Goal: Task Accomplishment & Management: Use online tool/utility

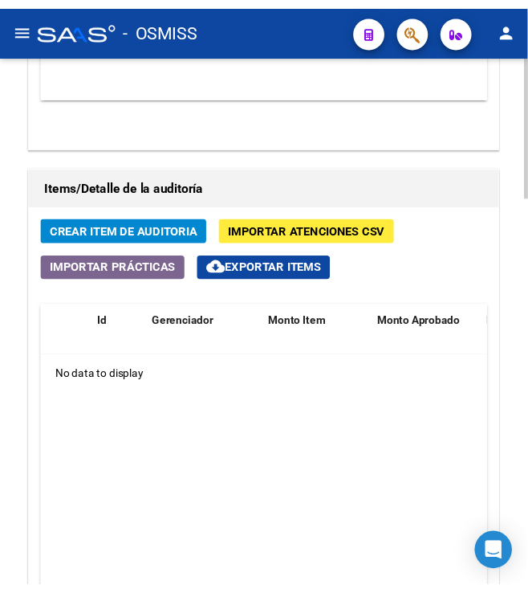
scroll to position [1265, 0]
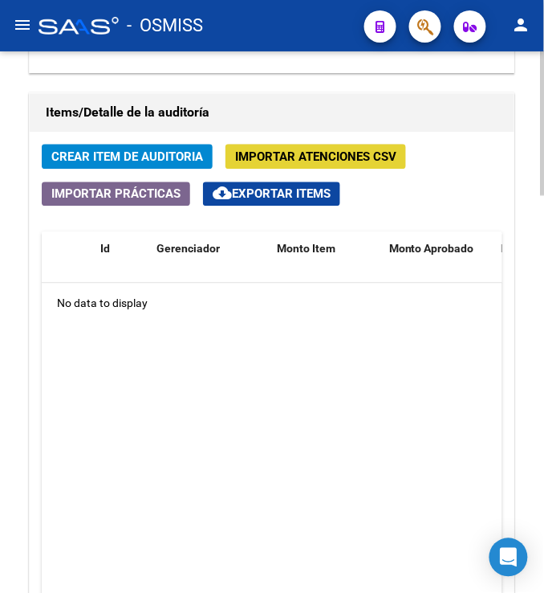
click at [296, 162] on span "Importar Atenciones CSV" at bounding box center [315, 157] width 161 height 14
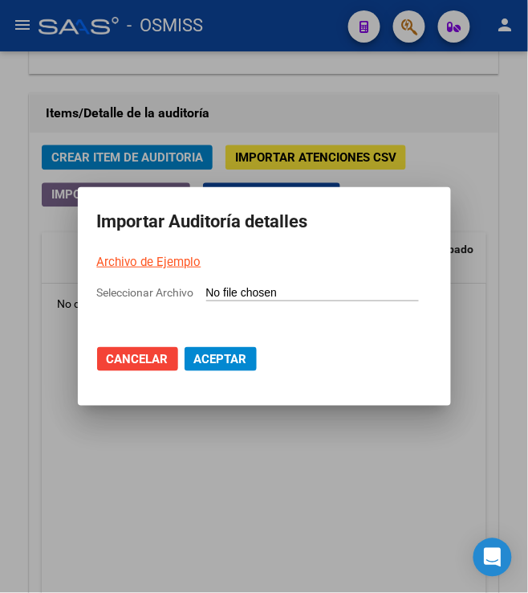
click at [122, 263] on link "Archivo de Ejemplo" at bounding box center [149, 262] width 104 height 14
click at [234, 294] on input "Seleccionar Archivo" at bounding box center [312, 293] width 213 height 15
type input "C:\fakepath\Auditoria-demo-saas - 2025-08-12T173446.641.csv"
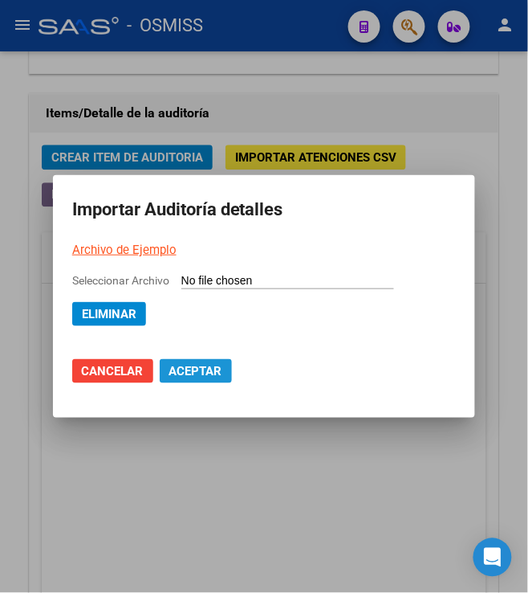
click at [194, 373] on span "Aceptar" at bounding box center [195, 371] width 53 height 14
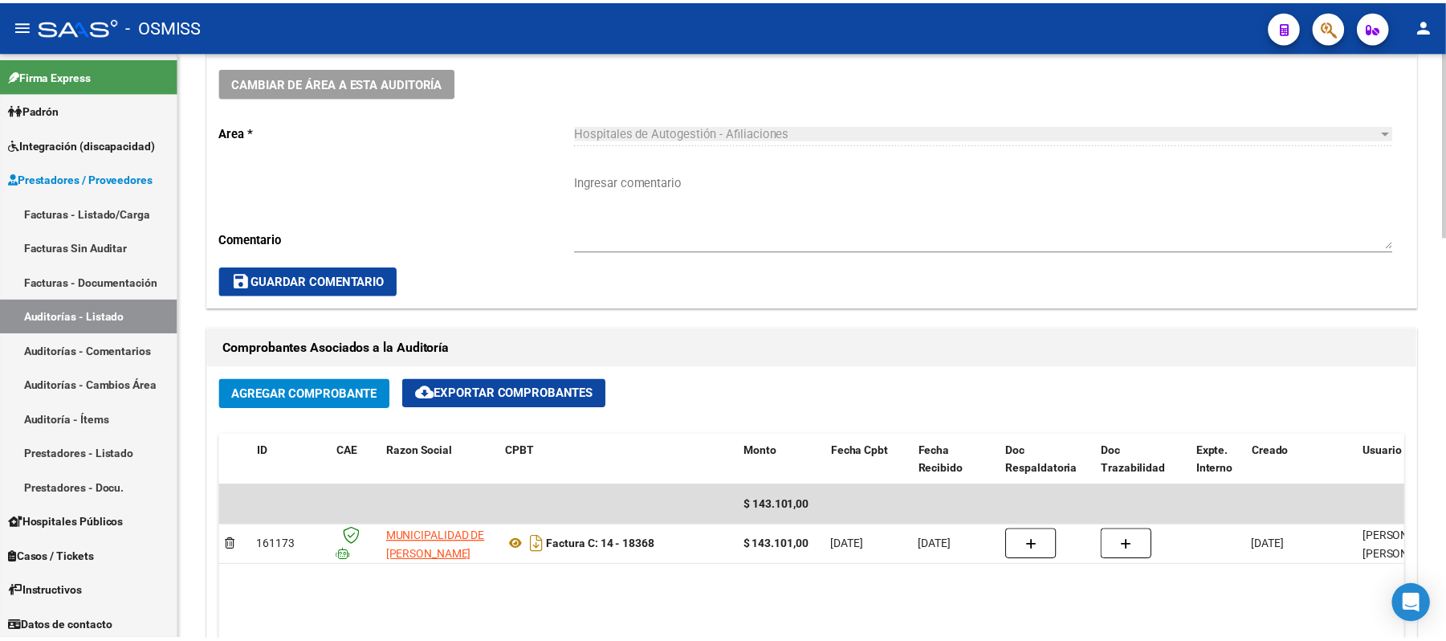
scroll to position [120, 0]
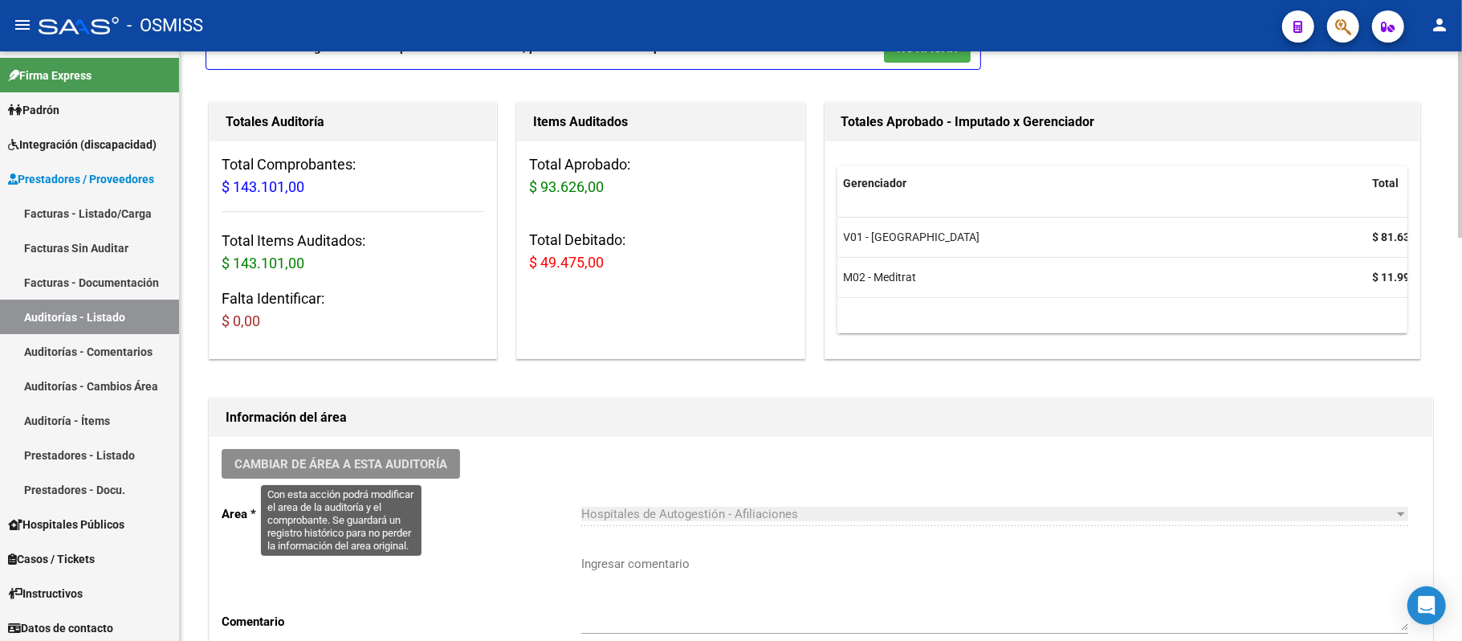
click at [286, 458] on span "Cambiar de área a esta auditoría" at bounding box center [340, 464] width 213 height 14
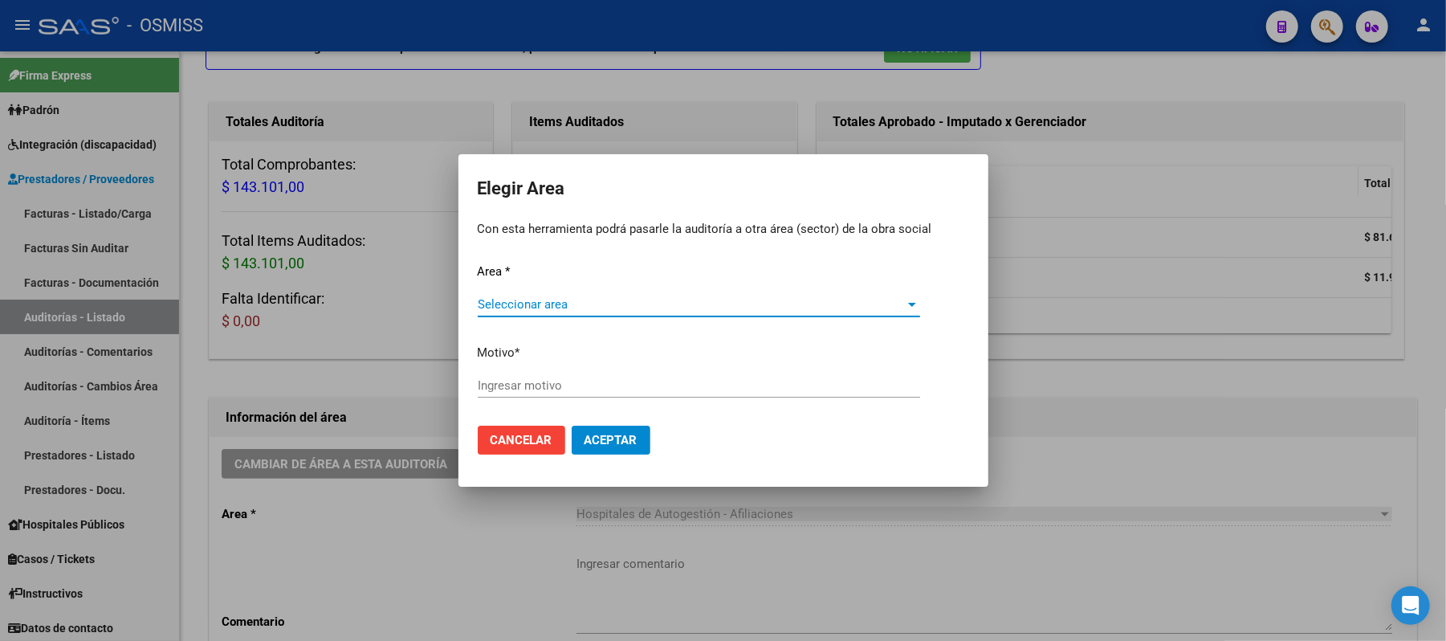
click at [534, 309] on span "Seleccionar area" at bounding box center [692, 304] width 428 height 14
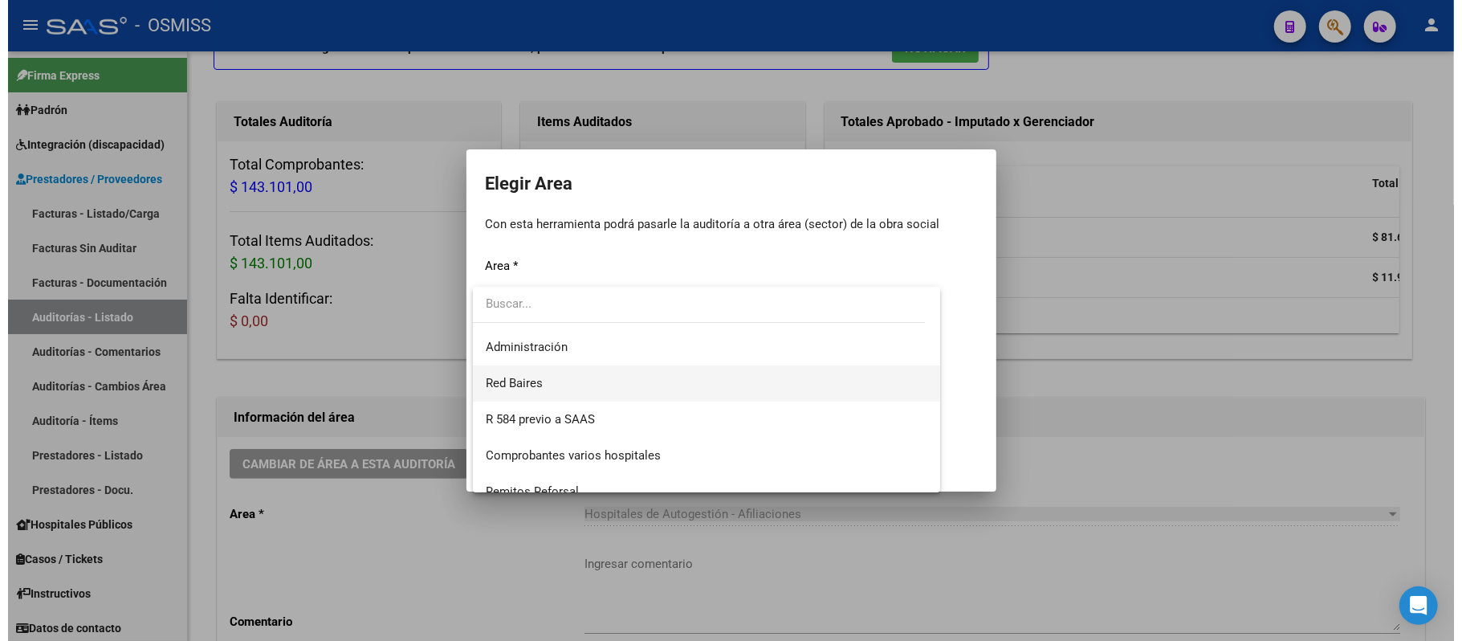
scroll to position [267, 0]
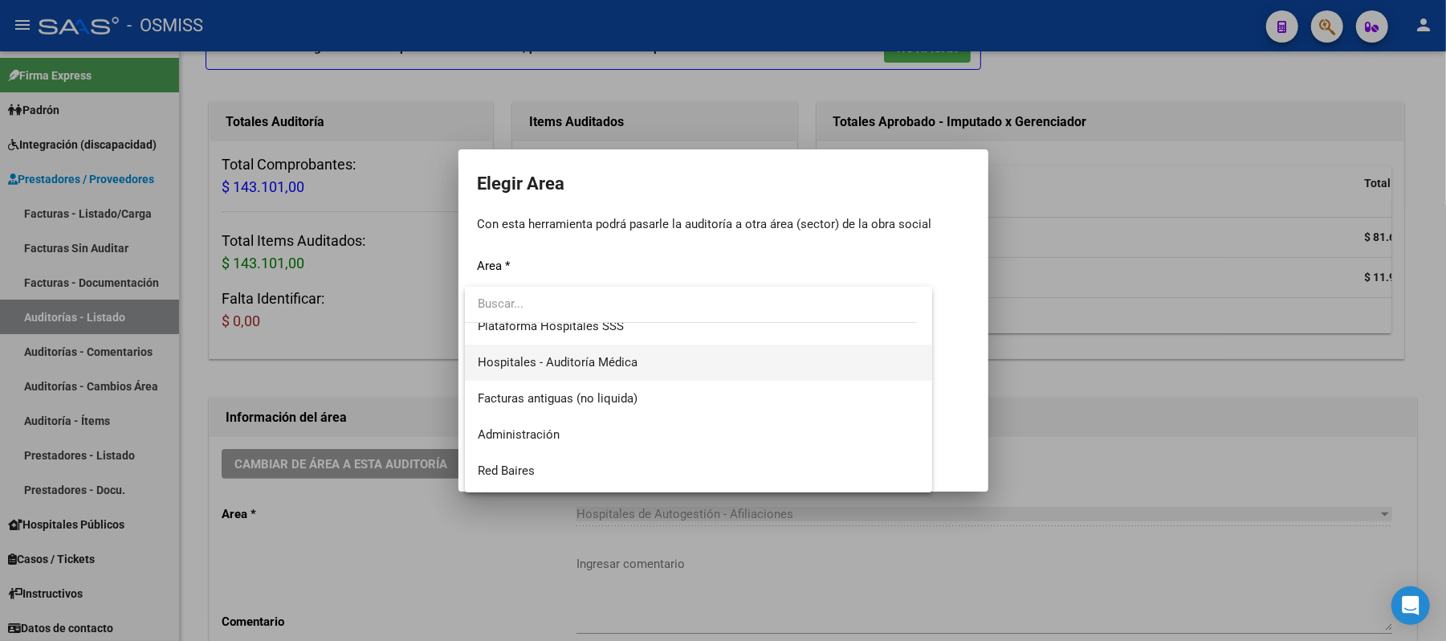
click at [544, 370] on span "Hospitales - Auditoría Médica" at bounding box center [699, 362] width 442 height 36
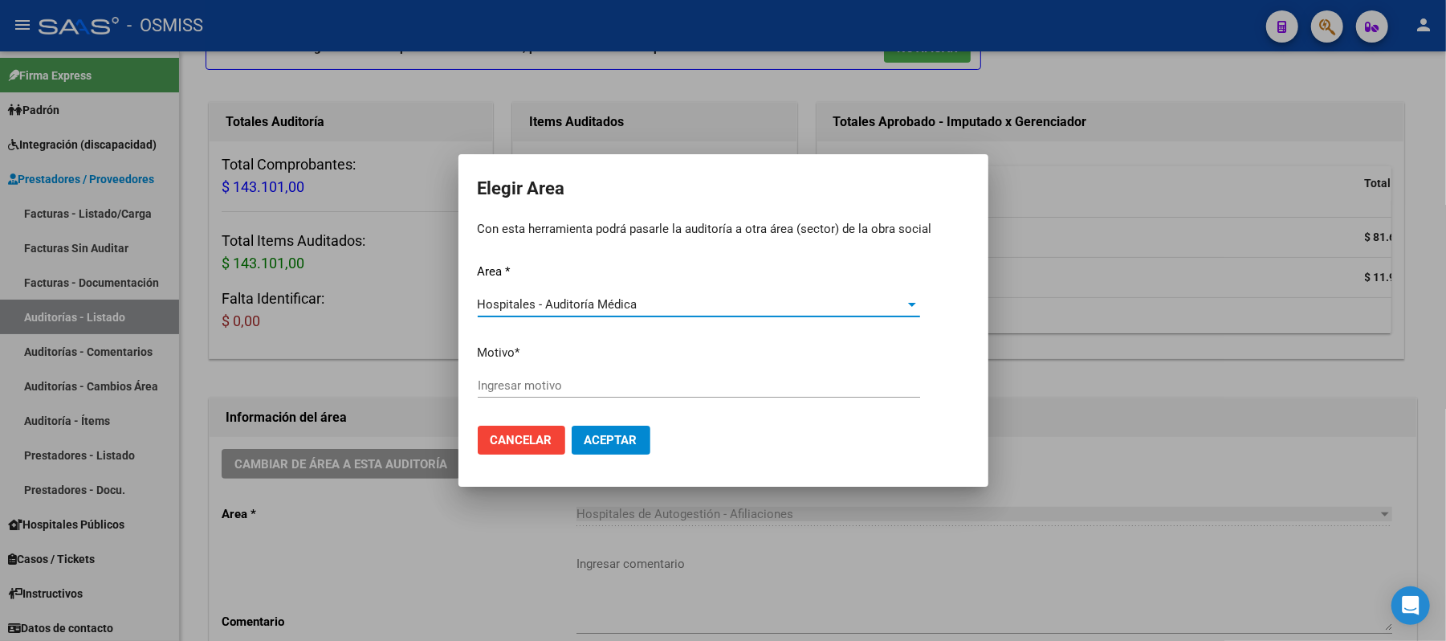
click at [544, 386] on input "Ingresar motivo" at bounding box center [699, 385] width 442 height 14
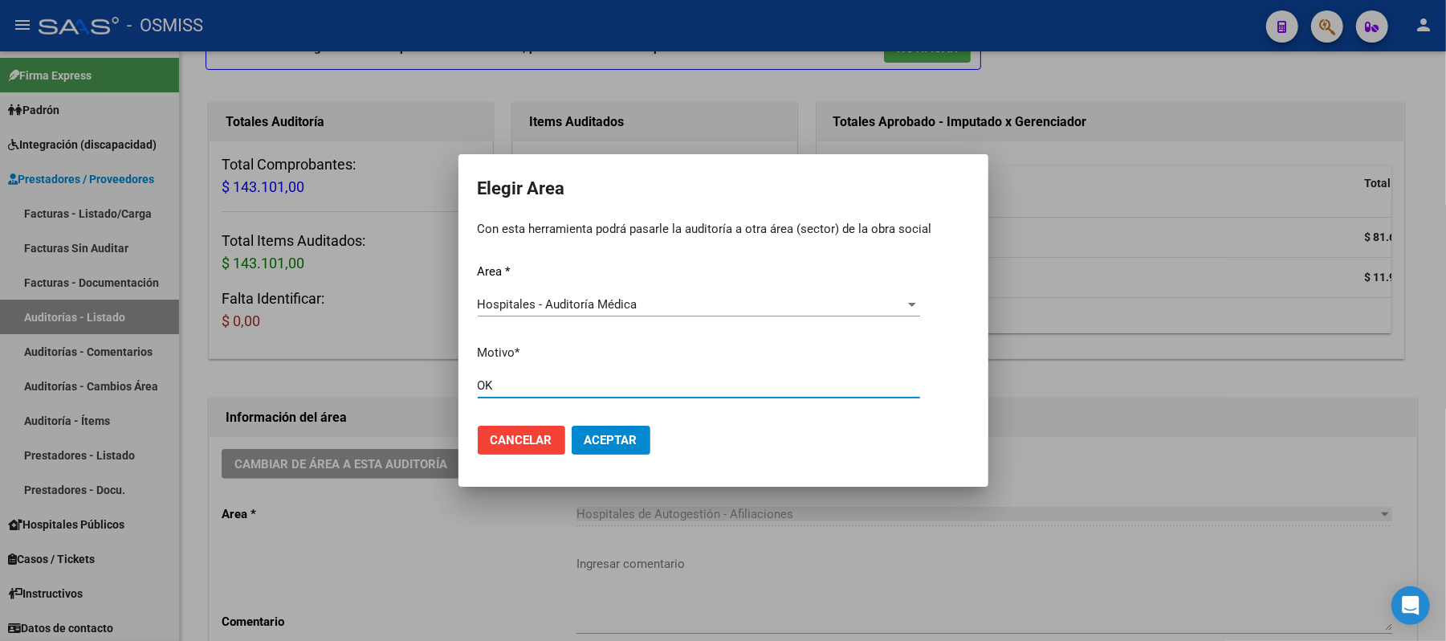
type input "OK"
click at [544, 444] on span "Aceptar" at bounding box center [611, 440] width 53 height 14
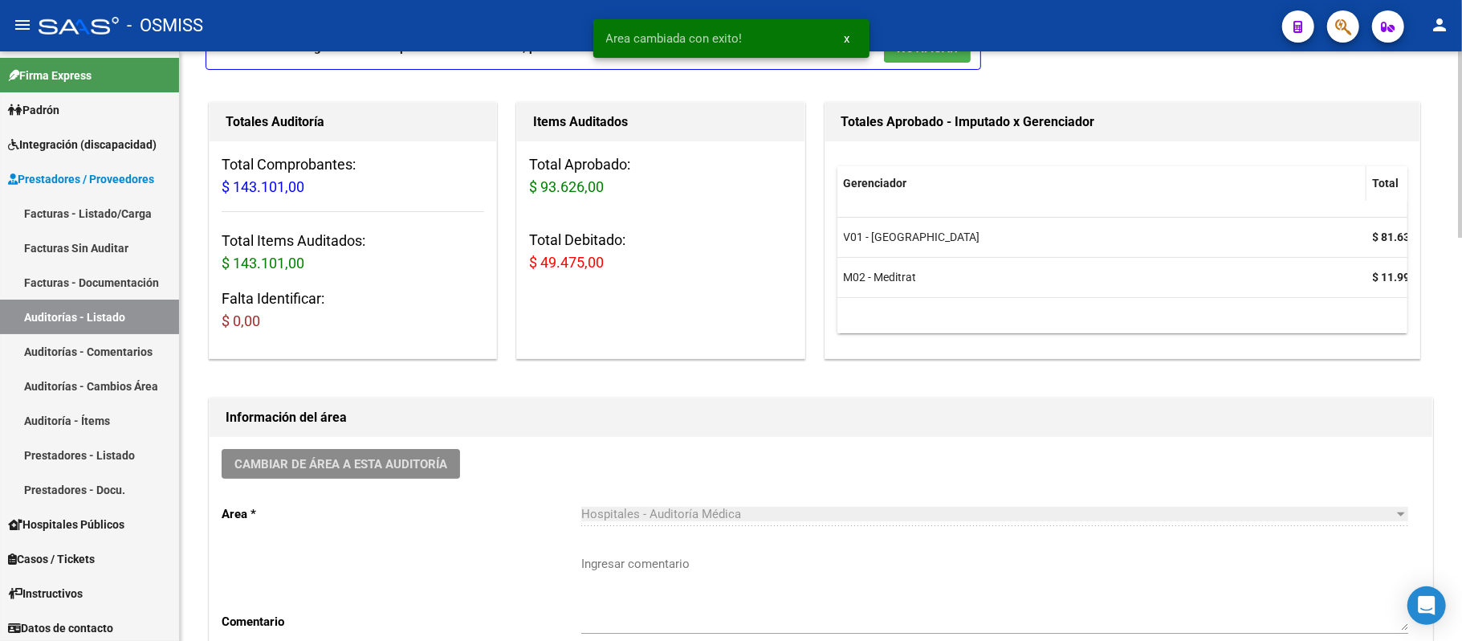
scroll to position [0, 0]
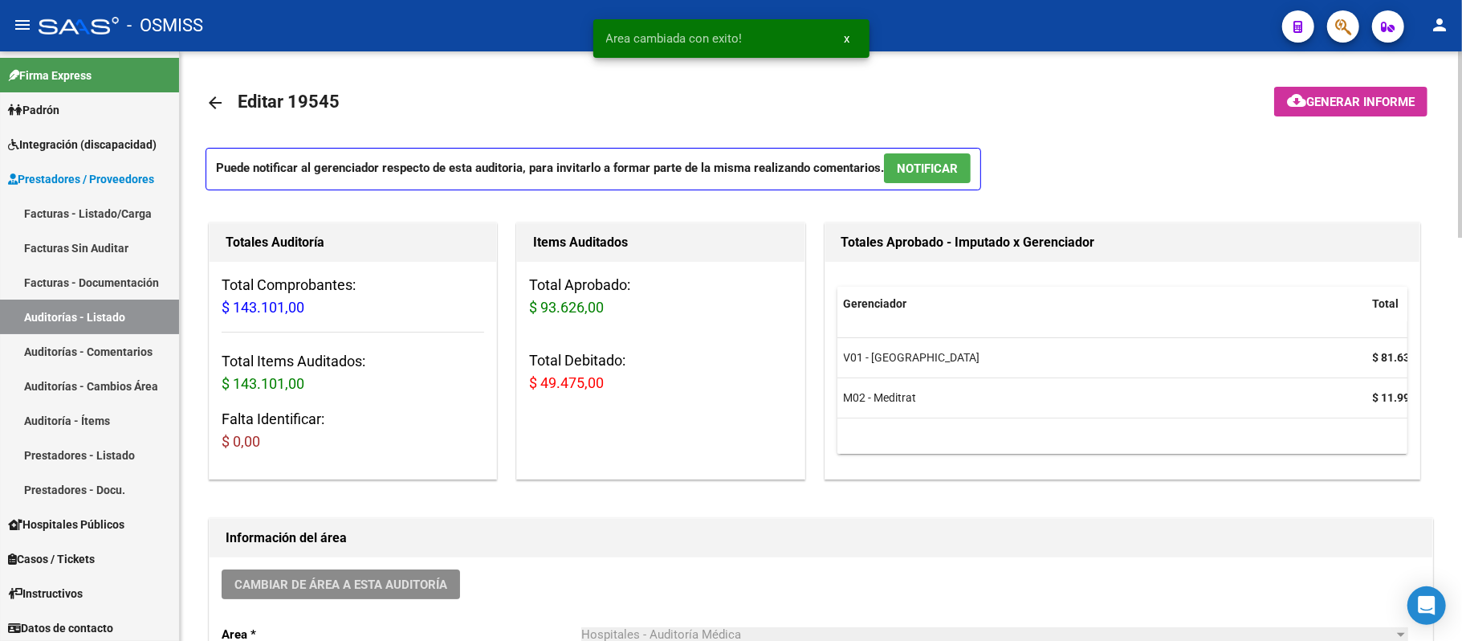
click at [544, 103] on span "Generar informe" at bounding box center [1360, 102] width 108 height 14
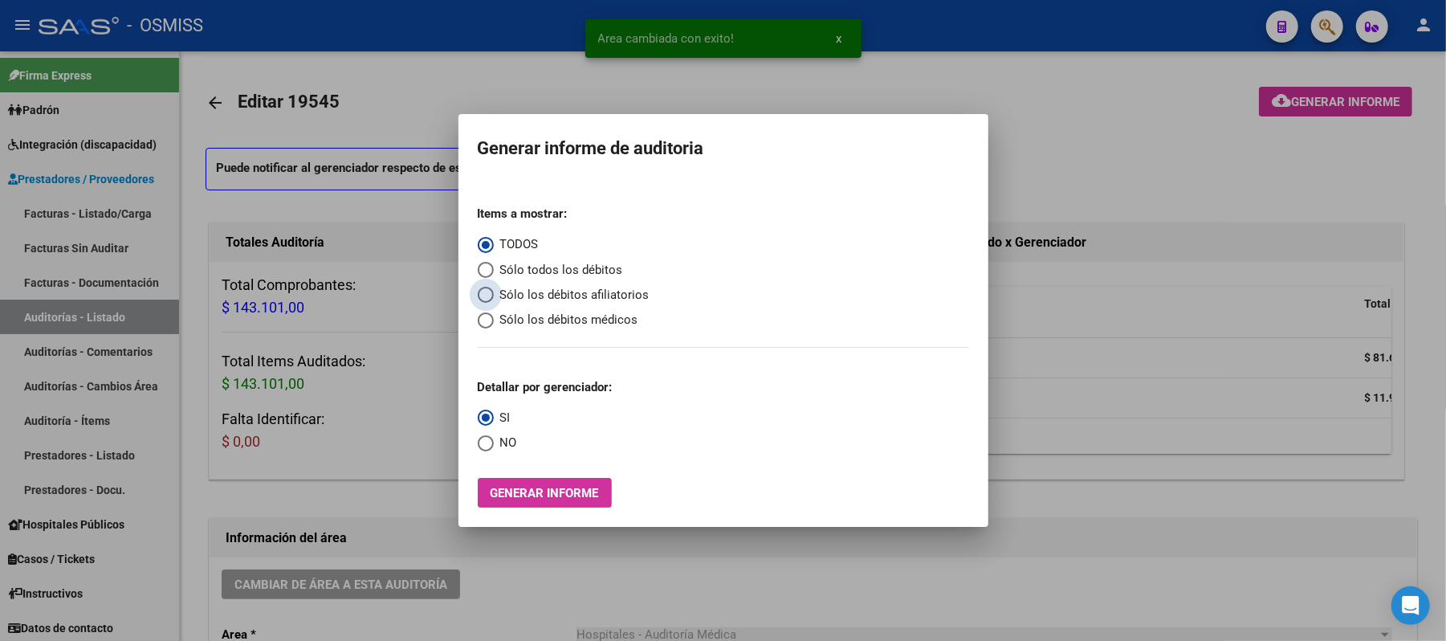
click at [544, 289] on span "Sólo los débitos afiliatorios" at bounding box center [572, 295] width 156 height 18
click at [494, 289] on input "Sólo los débitos afiliatorios" at bounding box center [486, 295] width 16 height 16
radio input "true"
click at [479, 445] on span "Select an option" at bounding box center [486, 443] width 16 height 16
click at [479, 445] on input "NO" at bounding box center [486, 443] width 16 height 16
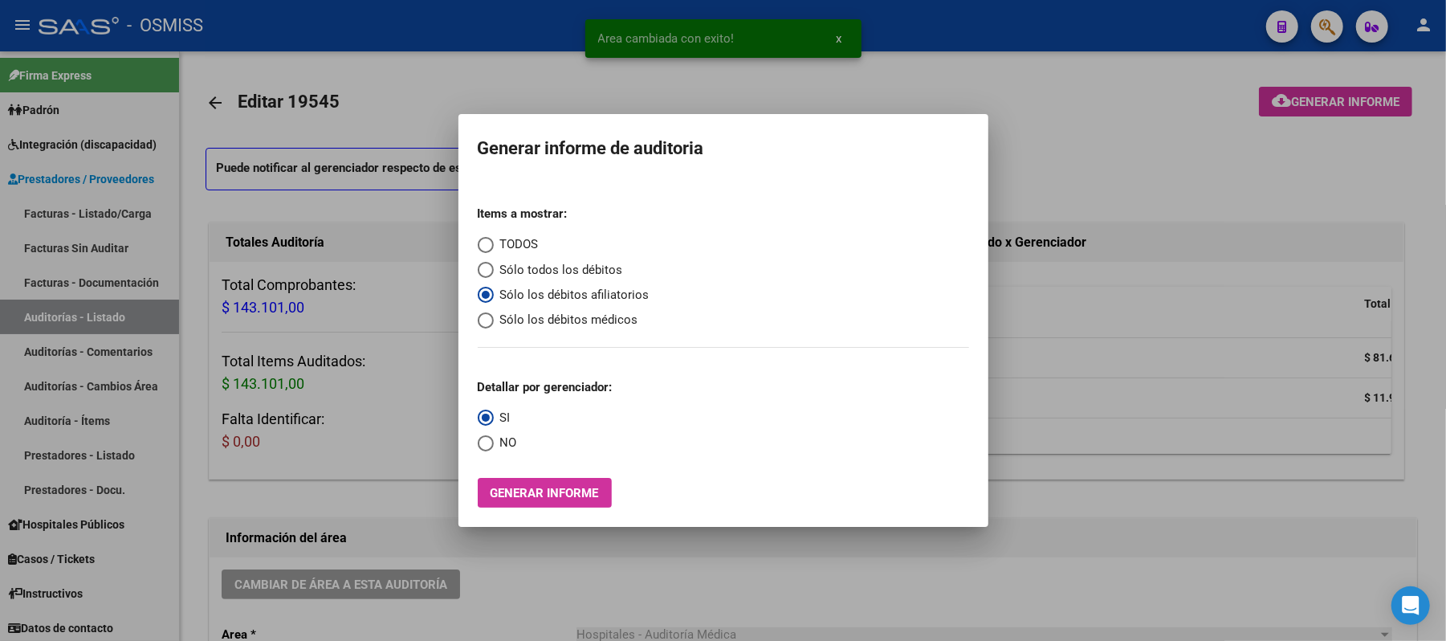
radio input "true"
click at [511, 492] on span "Generar informe" at bounding box center [545, 493] width 108 height 14
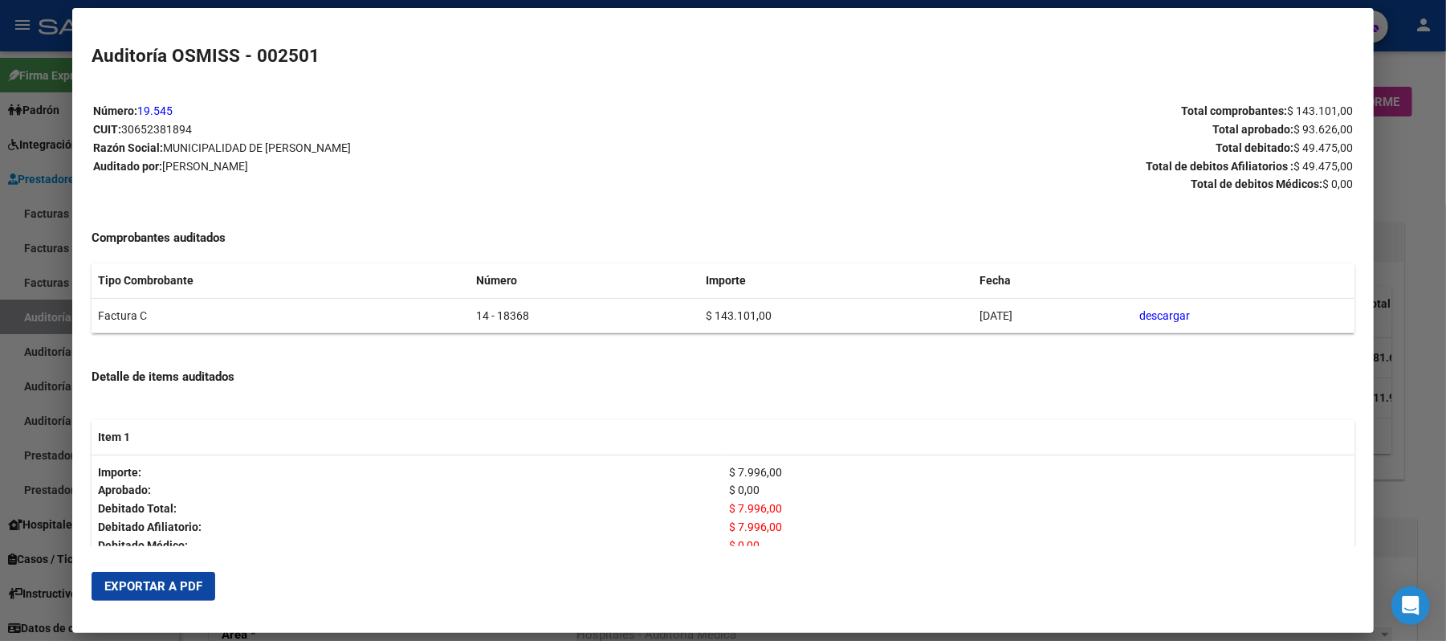
drag, startPoint x: 496, startPoint y: 318, endPoint x: 432, endPoint y: 312, distance: 64.5
click at [432, 307] on tr "Factura C 14 - 18368 $ 143.101,00 [DATE] descargar" at bounding box center [723, 315] width 1263 height 35
copy tr "14 - 18368"
click at [168, 589] on span "Exportar a PDF" at bounding box center [153, 586] width 98 height 14
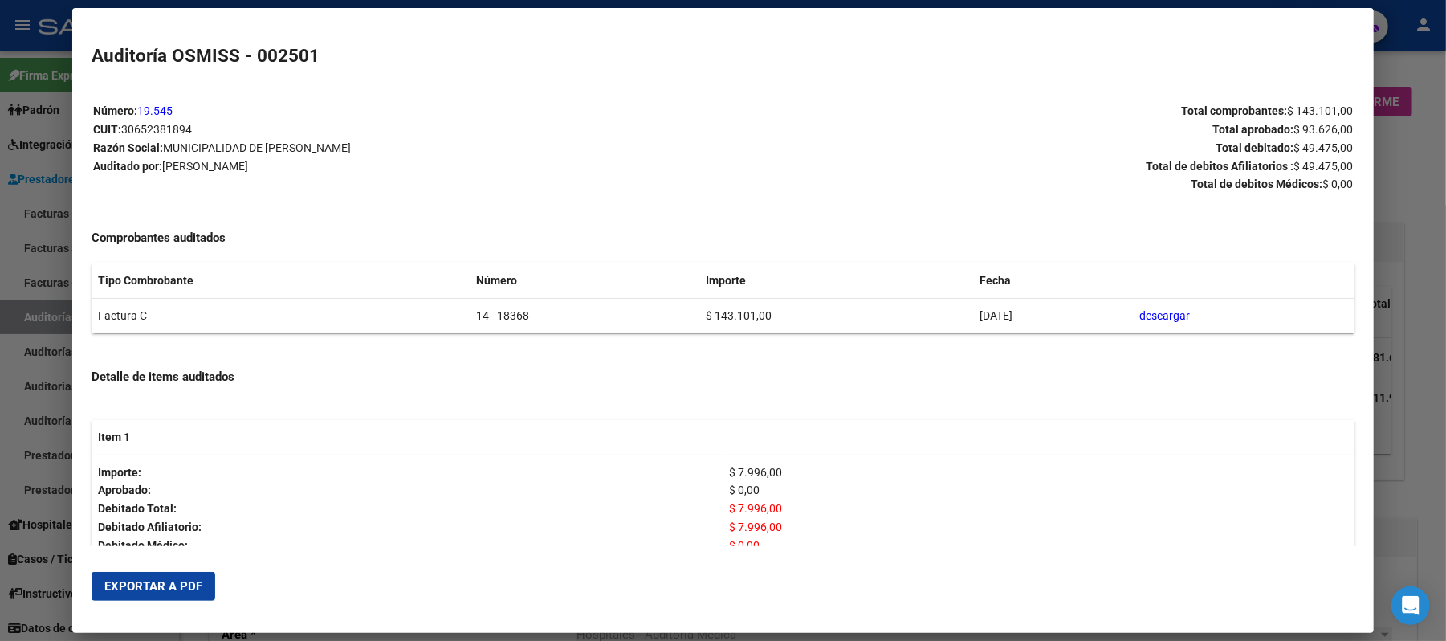
click at [544, 108] on div at bounding box center [723, 320] width 1446 height 641
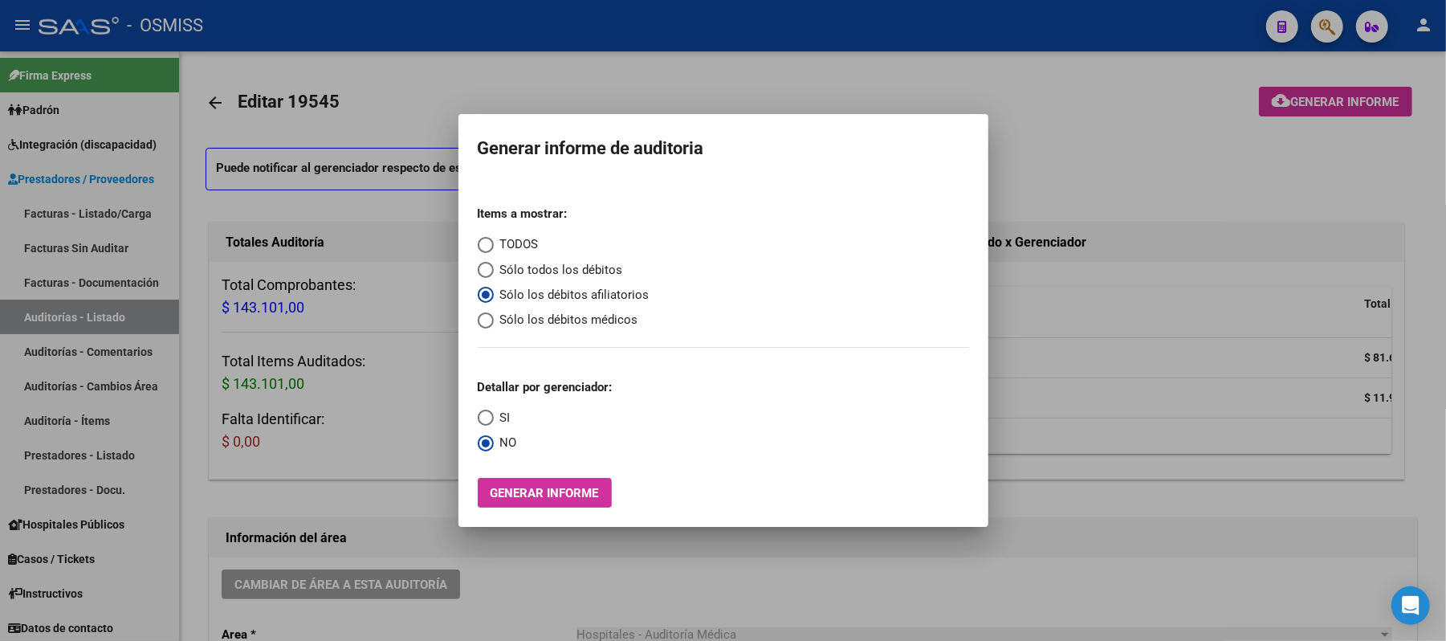
click at [544, 175] on div at bounding box center [723, 320] width 1446 height 641
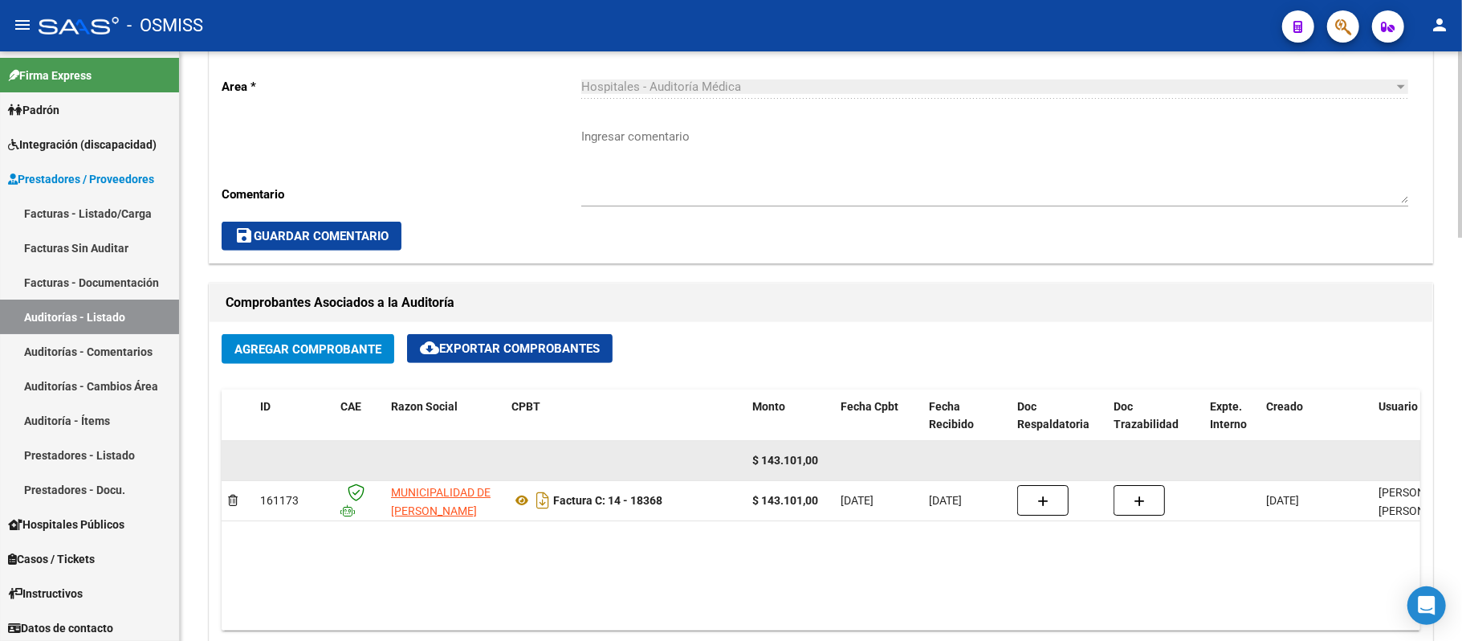
scroll to position [535, 0]
